Goal: Find specific page/section: Find specific page/section

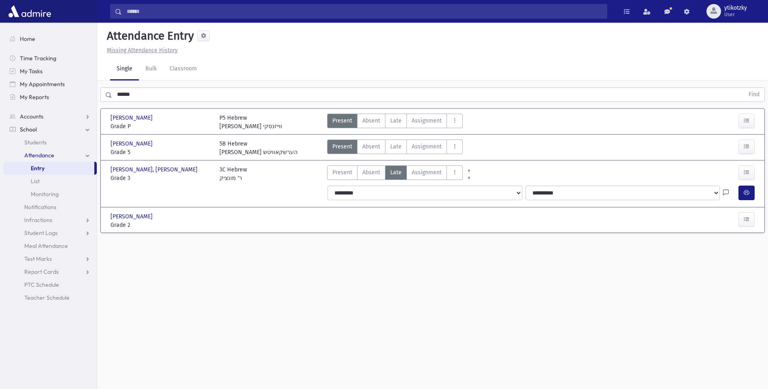
scroll to position [18, 0]
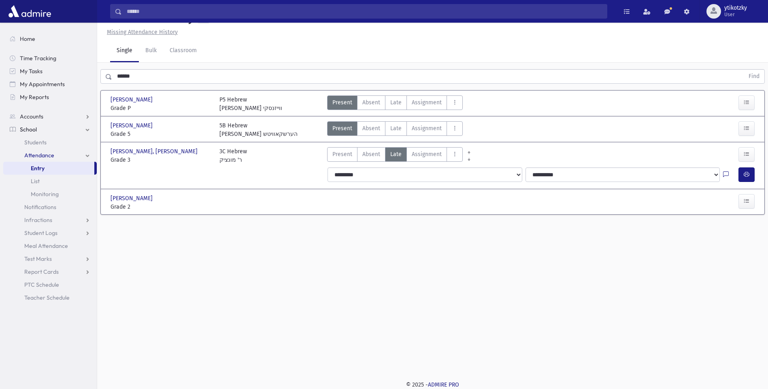
click at [53, 134] on link "School" at bounding box center [49, 129] width 93 height 13
click at [50, 138] on section "Home Time Tracking My Tasks My Appointments My Reports Accounts Accounts Accoun…" at bounding box center [48, 206] width 97 height 367
click at [51, 132] on link "School" at bounding box center [49, 129] width 93 height 13
drag, startPoint x: 45, startPoint y: 144, endPoint x: 71, endPoint y: 134, distance: 28.3
click at [45, 144] on span "Students" at bounding box center [35, 142] width 22 height 7
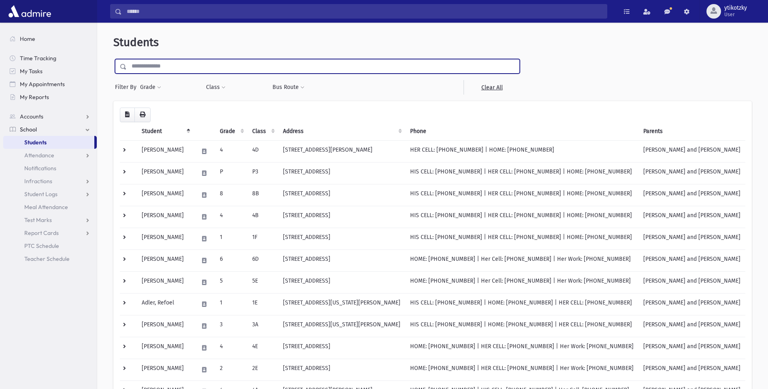
click at [154, 73] on input "text" at bounding box center [323, 66] width 393 height 15
type input "****"
click at [113, 59] on input "submit" at bounding box center [124, 64] width 23 height 11
